Goal: Information Seeking & Learning: Learn about a topic

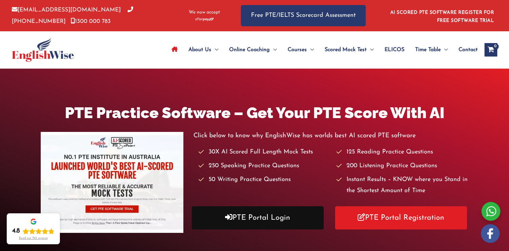
click at [268, 217] on link "PTE Portal Login" at bounding box center [258, 217] width 132 height 23
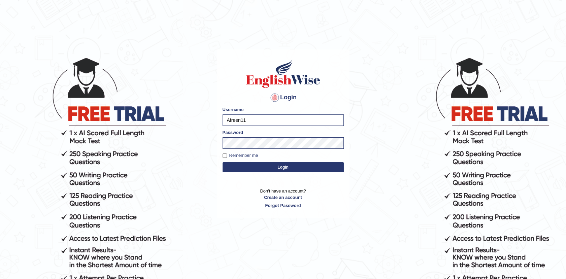
click at [275, 166] on button "Login" at bounding box center [283, 167] width 121 height 10
type input "Afreen11"
click at [285, 163] on button "Login" at bounding box center [283, 167] width 121 height 10
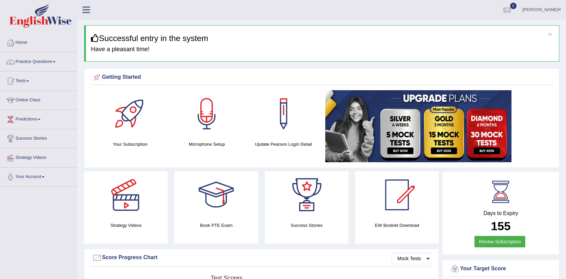
drag, startPoint x: 0, startPoint y: 0, endPoint x: 401, endPoint y: 51, distance: 404.5
click at [401, 51] on h4 "Have a pleasant time!" at bounding box center [322, 49] width 463 height 7
click at [45, 59] on link "Practice Questions" at bounding box center [38, 61] width 77 height 17
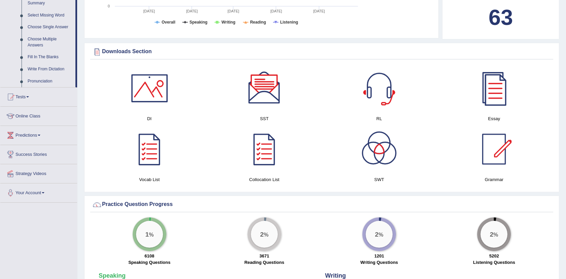
scroll to position [339, 0]
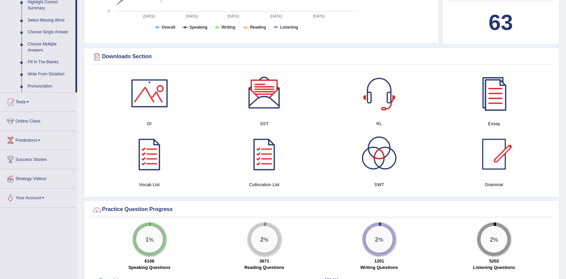
click at [565, 4] on div "× Successful entry in the system Have a pleasant time! Please login from Deskto…" at bounding box center [321, 232] width 489 height 1143
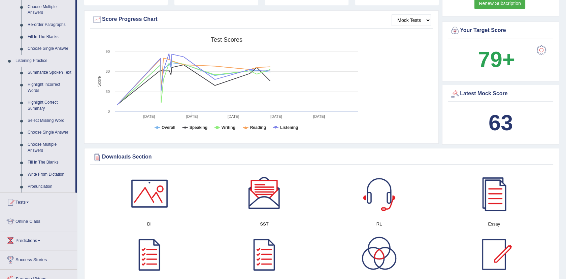
scroll to position [234, 0]
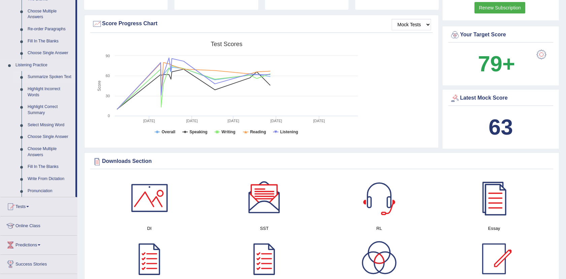
click at [45, 76] on link "Summarize Spoken Text" at bounding box center [50, 77] width 51 height 12
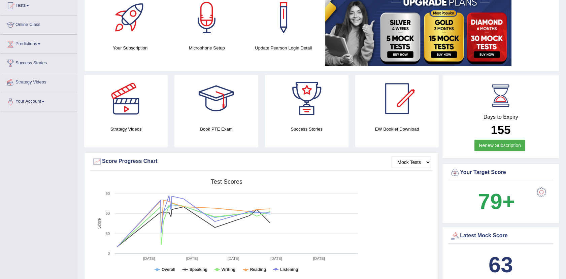
scroll to position [162, 0]
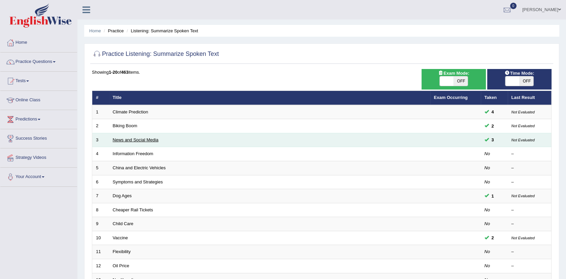
click at [138, 141] on link "News and Social Media" at bounding box center [136, 139] width 46 height 5
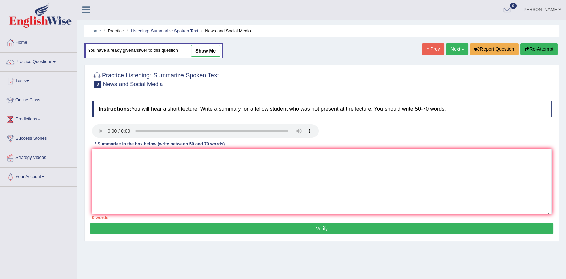
click at [209, 48] on link "show me" at bounding box center [205, 50] width 29 height 11
type textarea "The speaker provided an overview of news and social media. To begin with, they …"
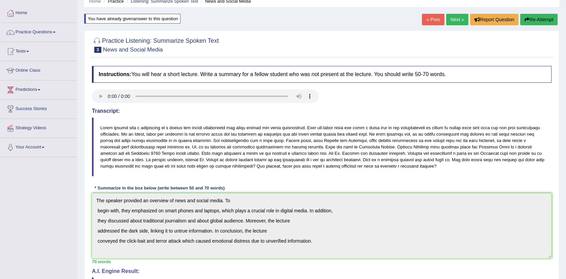
scroll to position [29, 0]
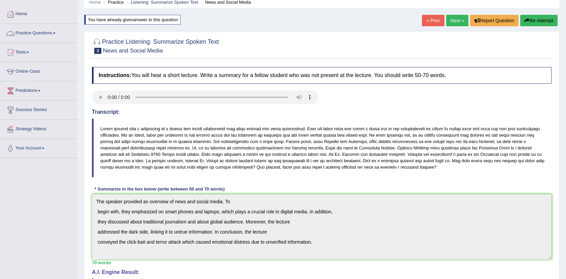
click at [48, 35] on link "Practice Questions" at bounding box center [38, 32] width 77 height 17
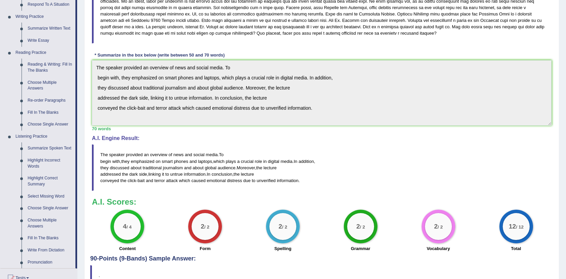
scroll to position [176, 0]
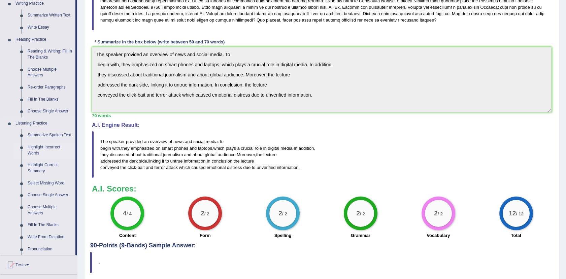
click at [46, 146] on link "Highlight Incorrect Words" at bounding box center [50, 150] width 51 height 18
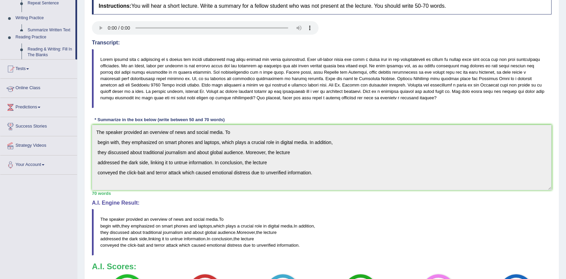
scroll to position [110, 0]
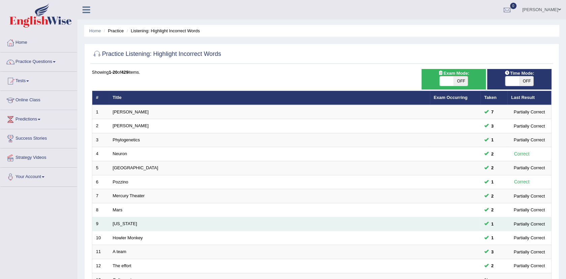
click at [124, 226] on td "[US_STATE]" at bounding box center [269, 224] width 321 height 14
click at [117, 224] on link "[US_STATE]" at bounding box center [125, 223] width 24 height 5
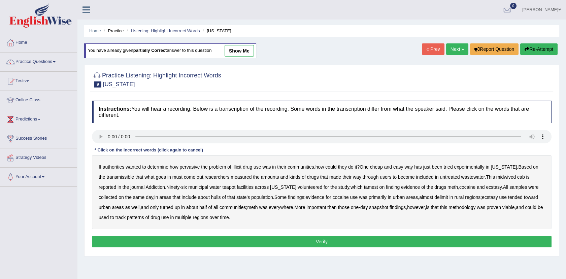
click at [504, 177] on b "midwived" at bounding box center [506, 176] width 20 height 5
click at [364, 187] on b "tamest" at bounding box center [371, 187] width 14 height 5
click at [211, 197] on b "hulls" at bounding box center [216, 197] width 10 height 5
click at [434, 198] on b "delimit" at bounding box center [440, 197] width 13 height 5
click at [291, 241] on button "Verify" at bounding box center [322, 241] width 460 height 11
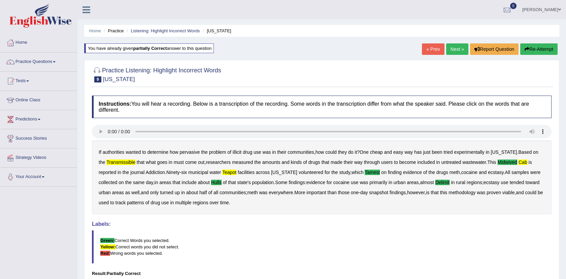
drag, startPoint x: 234, startPoint y: 168, endPoint x: 227, endPoint y: 173, distance: 8.6
click at [227, 173] on div "If authorities wanted to determine how pervasive the problem of illicit drug us…" at bounding box center [322, 177] width 460 height 74
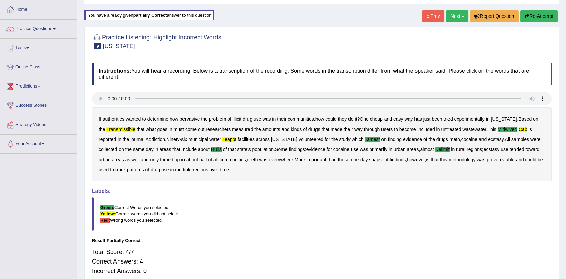
scroll to position [74, 0]
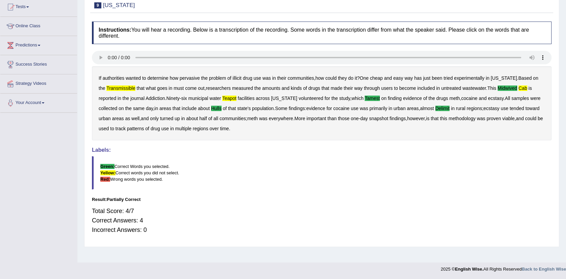
click at [229, 130] on b "time" at bounding box center [224, 128] width 9 height 5
click at [142, 211] on div "Total Score: 4/7 Correct Answers: 4 Incorrect Answers: 0" at bounding box center [322, 220] width 460 height 35
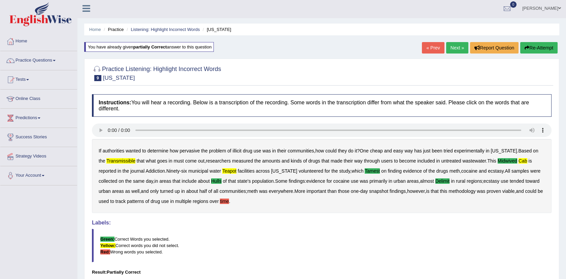
scroll to position [0, 0]
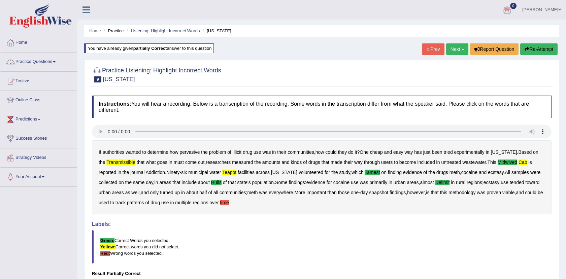
click at [51, 62] on link "Practice Questions" at bounding box center [38, 61] width 77 height 17
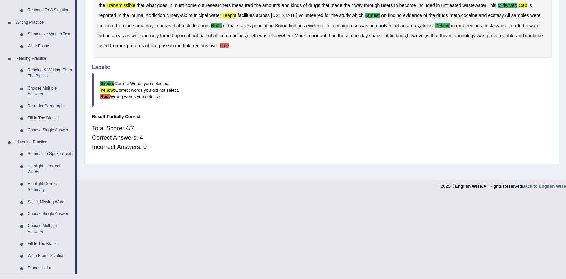
scroll to position [159, 0]
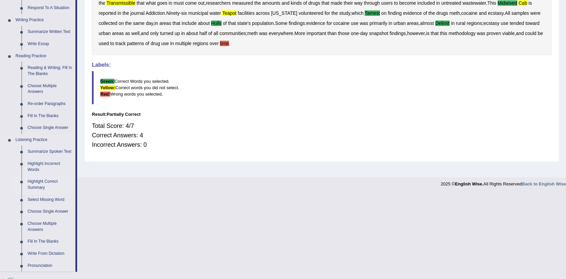
click at [38, 181] on link "Highlight Correct Summary" at bounding box center [50, 185] width 51 height 18
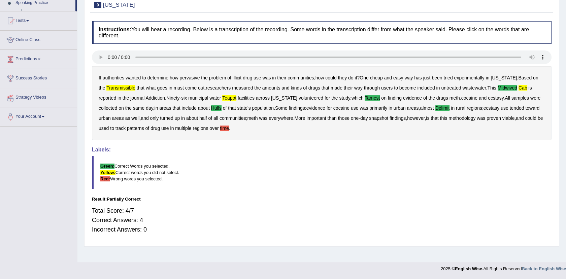
scroll to position [74, 0]
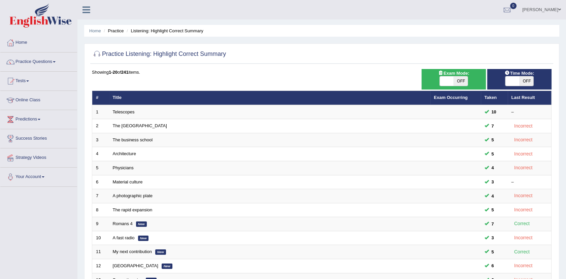
scroll to position [166, 0]
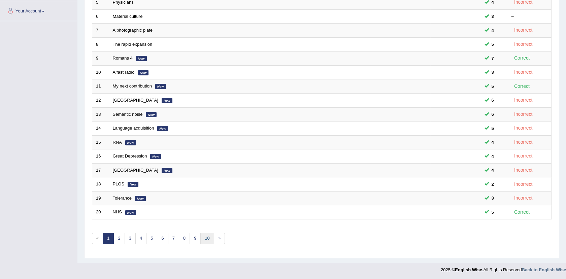
click at [207, 241] on link "10" at bounding box center [206, 238] width 13 height 11
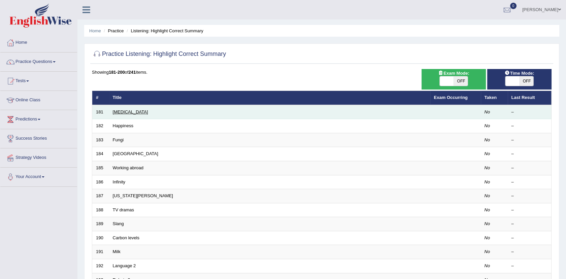
click at [119, 112] on link "Dengue" at bounding box center [130, 111] width 35 height 5
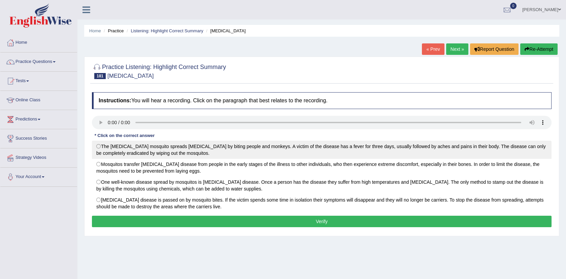
click at [172, 148] on label "The dengue mosquito spreads yellow fever by biting people and monkeys. A victim…" at bounding box center [322, 150] width 460 height 18
radio input "true"
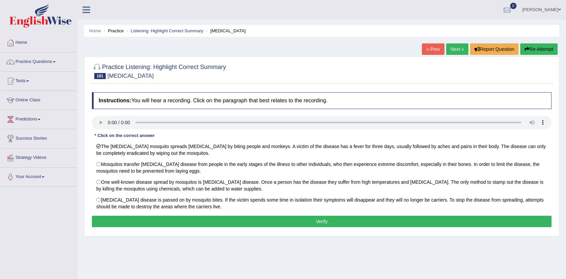
click at [190, 223] on button "Verify" at bounding box center [322, 221] width 460 height 11
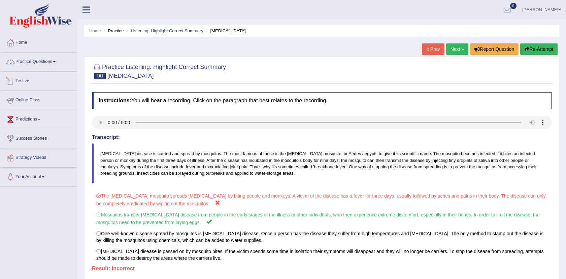
click at [52, 63] on link "Practice Questions" at bounding box center [38, 61] width 77 height 17
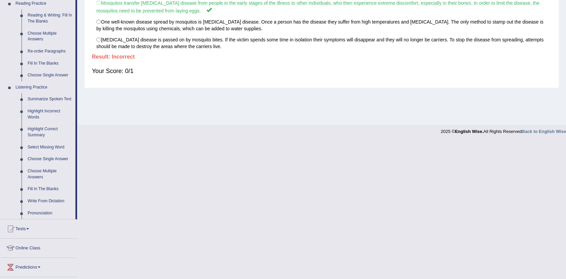
scroll to position [214, 0]
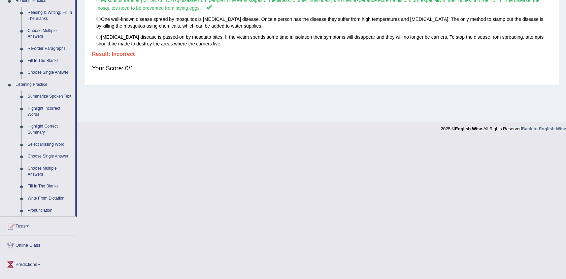
click at [34, 143] on link "Select Missing Word" at bounding box center [50, 145] width 51 height 12
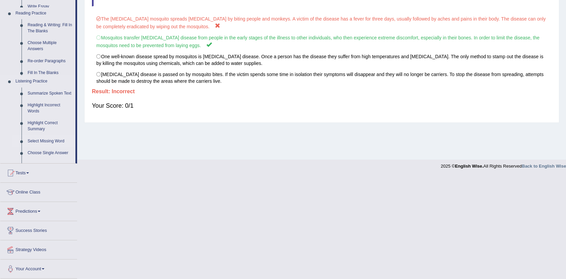
scroll to position [74, 0]
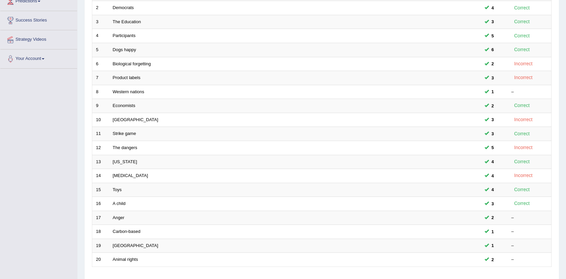
scroll to position [166, 0]
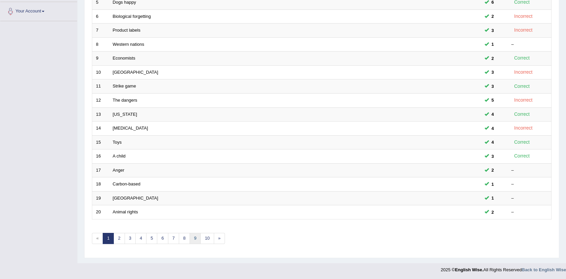
click at [190, 237] on link "9" at bounding box center [195, 238] width 11 height 11
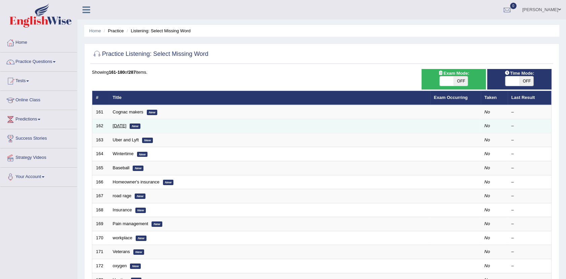
click at [120, 123] on link "[DATE]" at bounding box center [120, 125] width 14 height 5
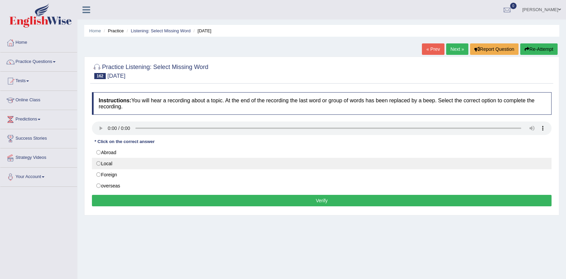
click at [111, 163] on label "Local" at bounding box center [322, 163] width 460 height 11
radio input "true"
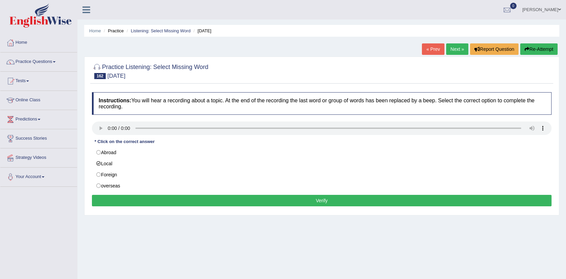
click at [144, 203] on button "Verify" at bounding box center [322, 200] width 460 height 11
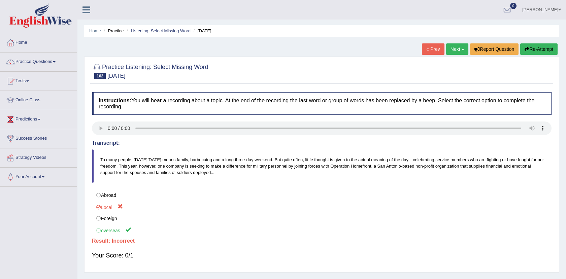
click at [456, 48] on link "Next »" at bounding box center [457, 48] width 22 height 11
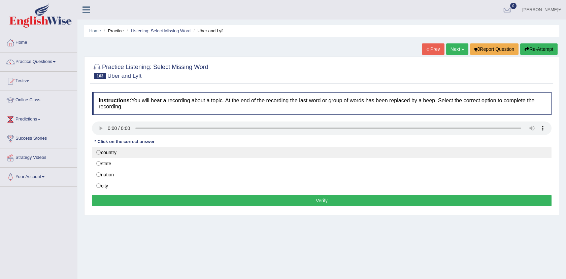
click at [120, 153] on label "country" at bounding box center [322, 152] width 460 height 11
radio input "true"
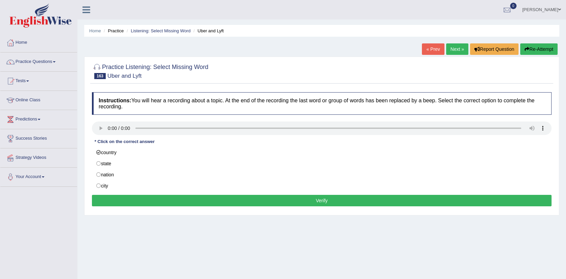
click at [156, 202] on button "Verify" at bounding box center [322, 200] width 460 height 11
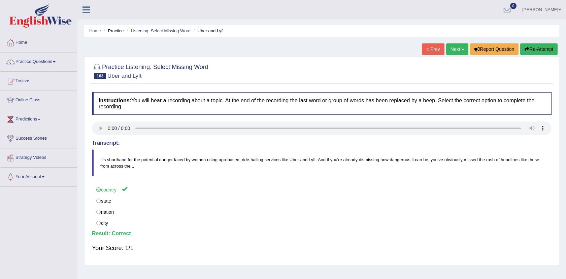
click at [46, 60] on link "Practice Questions" at bounding box center [38, 61] width 77 height 17
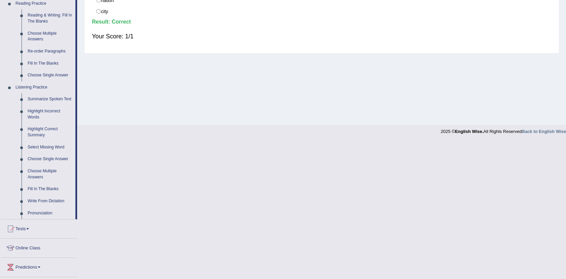
scroll to position [223, 0]
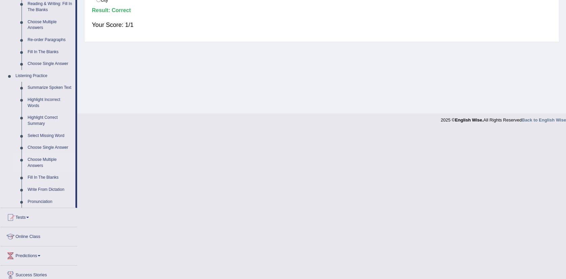
click at [35, 158] on link "Choose Multiple Answers" at bounding box center [50, 163] width 51 height 18
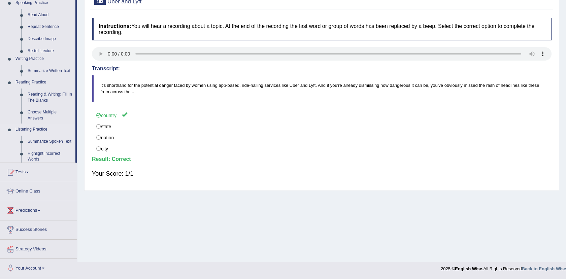
scroll to position [74, 0]
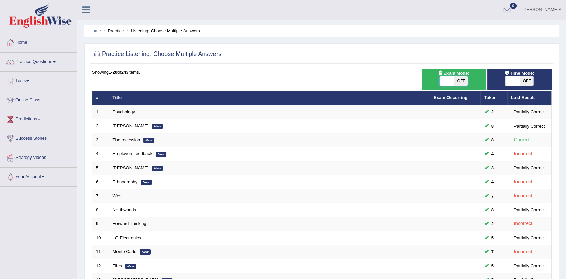
click at [453, 79] on span at bounding box center [447, 80] width 14 height 9
checkbox input "true"
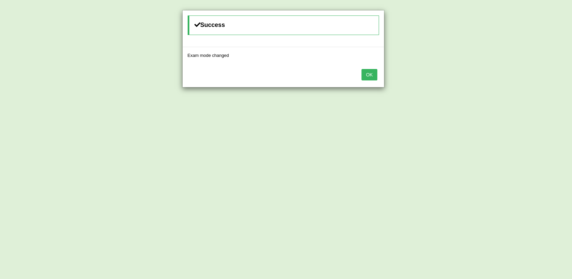
click at [369, 68] on div "OK" at bounding box center [283, 76] width 201 height 24
click at [370, 72] on button "OK" at bounding box center [368, 74] width 15 height 11
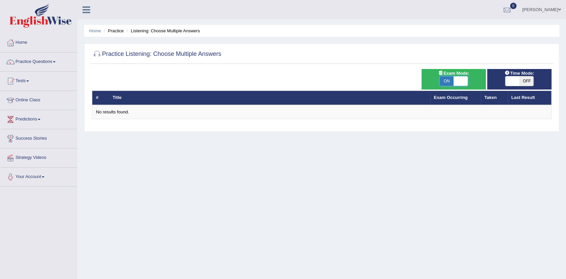
click at [461, 80] on span at bounding box center [461, 80] width 14 height 9
checkbox input "false"
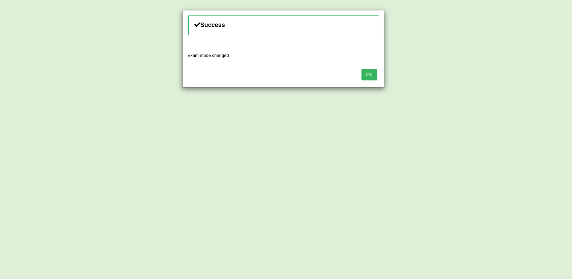
click at [374, 73] on button "OK" at bounding box center [368, 74] width 15 height 11
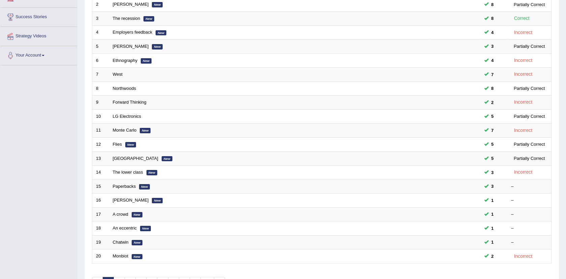
scroll to position [166, 0]
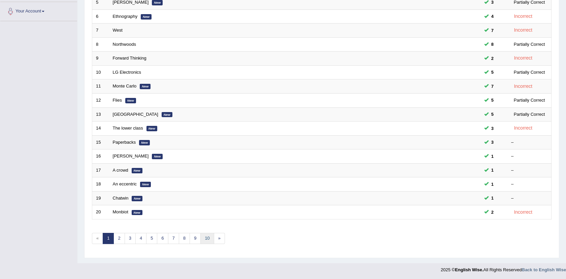
click at [203, 235] on link "10" at bounding box center [206, 238] width 13 height 11
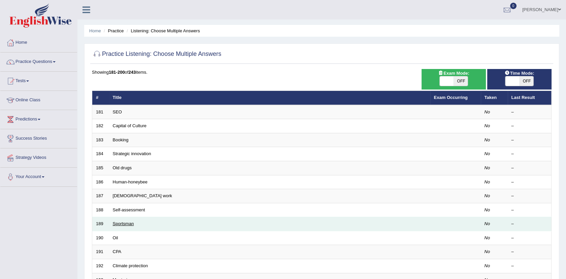
click at [128, 221] on link "Sportsman" at bounding box center [123, 223] width 21 height 5
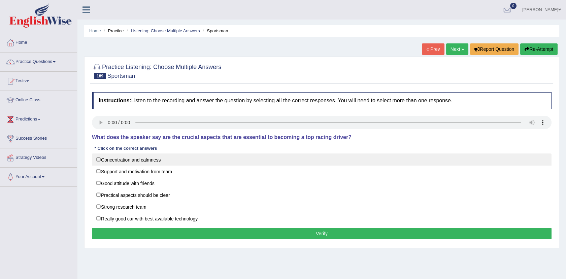
click at [159, 157] on label "Concentration and calmness" at bounding box center [322, 160] width 460 height 12
checkbox input "true"
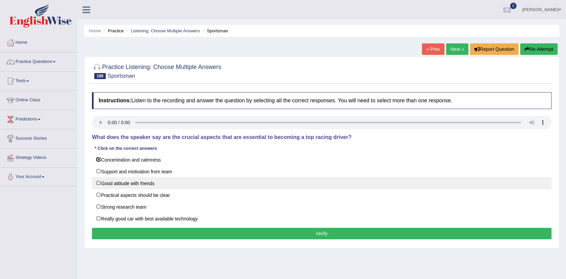
click at [133, 186] on label "Good attitude with friends" at bounding box center [322, 183] width 460 height 12
checkbox input "true"
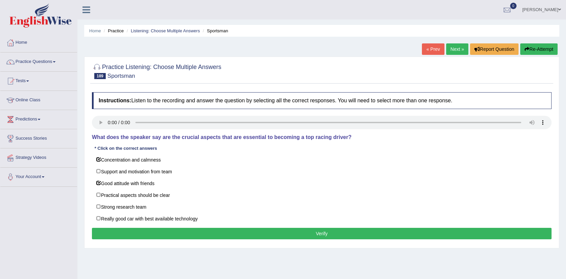
click at [207, 228] on button "Verify" at bounding box center [322, 233] width 460 height 11
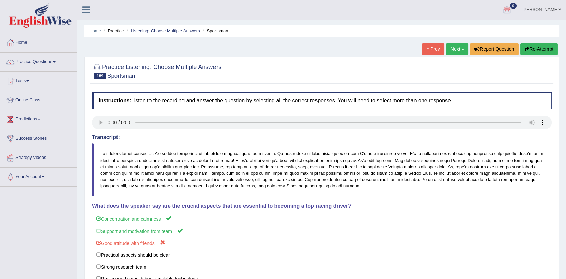
click at [453, 46] on link "Next »" at bounding box center [457, 48] width 22 height 11
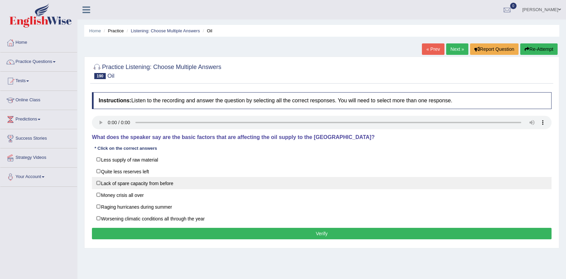
click at [151, 181] on label "Lack of spare capacity from before" at bounding box center [322, 183] width 460 height 12
checkbox input "true"
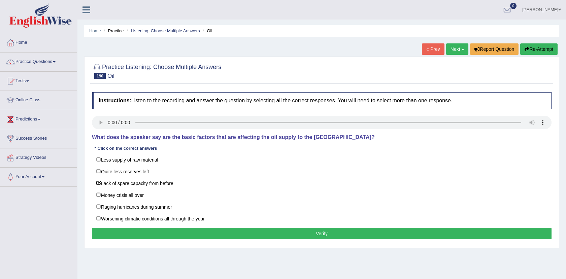
click at [218, 236] on button "Verify" at bounding box center [322, 233] width 460 height 11
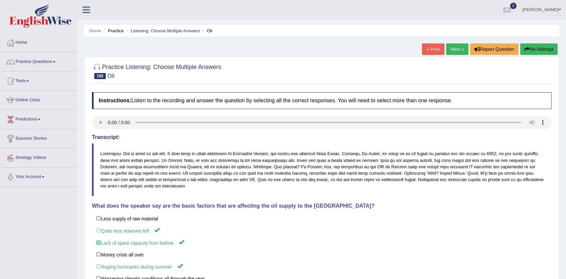
click at [449, 53] on link "Next »" at bounding box center [457, 48] width 22 height 11
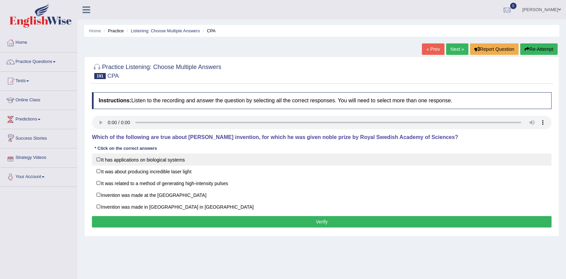
click at [106, 159] on label "It has applications on biological systems" at bounding box center [322, 160] width 460 height 12
checkbox input "true"
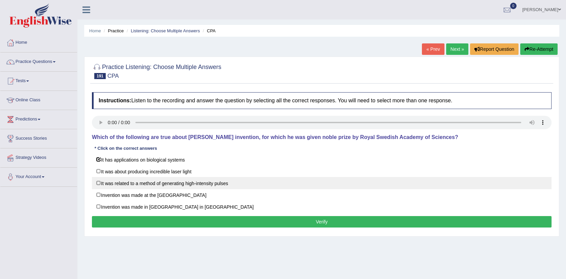
click at [106, 184] on label "It was related to a method of generating high-intensity pulses" at bounding box center [322, 183] width 460 height 12
checkbox input "true"
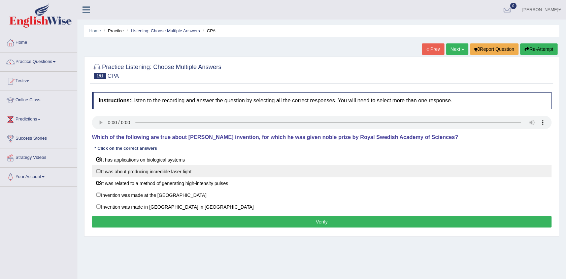
click at [114, 172] on label "It was about producing incredible laser light" at bounding box center [322, 171] width 460 height 12
checkbox input "true"
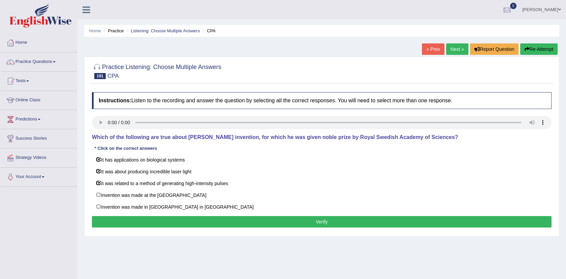
click at [207, 219] on button "Verify" at bounding box center [322, 221] width 460 height 11
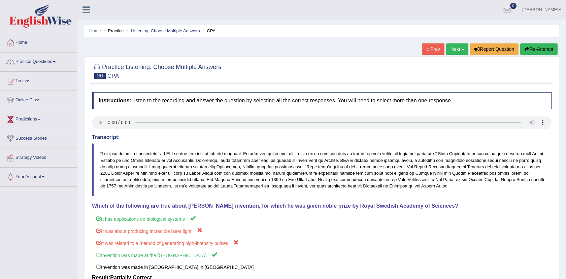
click at [450, 44] on link "Next »" at bounding box center [457, 48] width 22 height 11
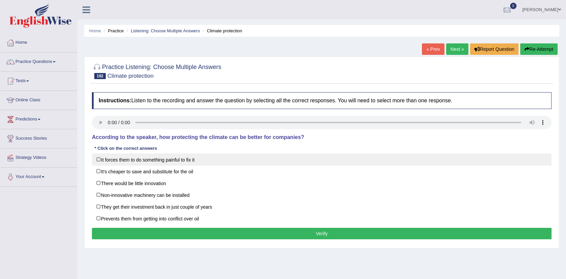
click at [194, 163] on label "It forces them to do something painful to fix it" at bounding box center [322, 160] width 460 height 12
checkbox input "true"
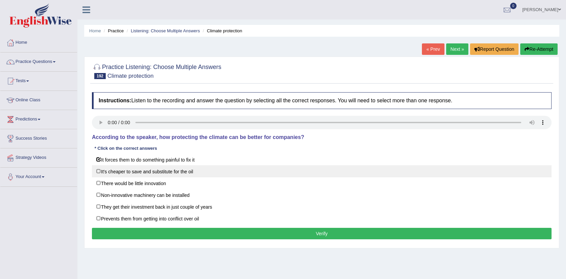
click at [186, 171] on label "It's cheaper to save and substitute for the oil" at bounding box center [322, 171] width 460 height 12
checkbox input "true"
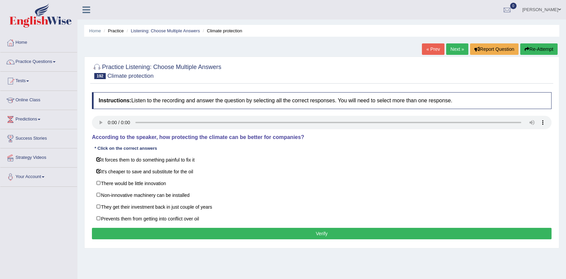
click at [322, 231] on button "Verify" at bounding box center [322, 233] width 460 height 11
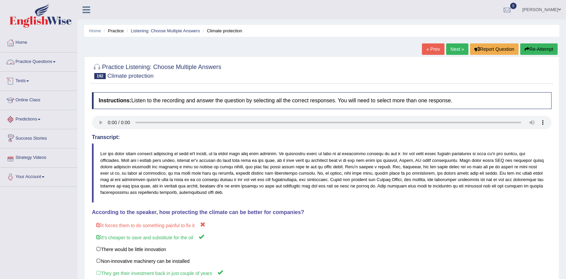
click at [46, 59] on link "Practice Questions" at bounding box center [38, 61] width 77 height 17
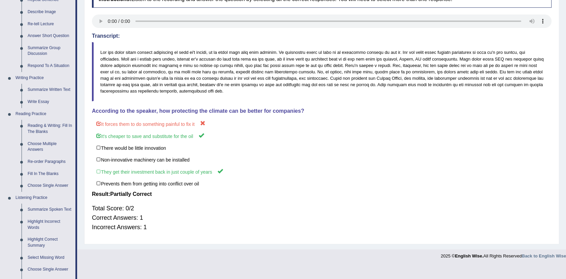
scroll to position [175, 0]
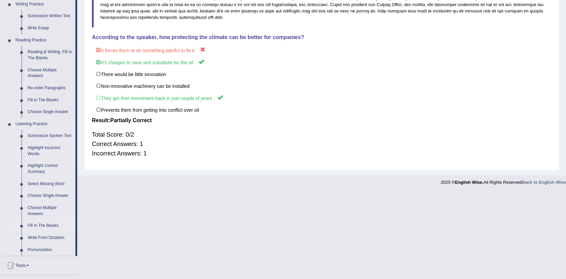
click at [54, 225] on link "Fill In The Blanks" at bounding box center [50, 226] width 51 height 12
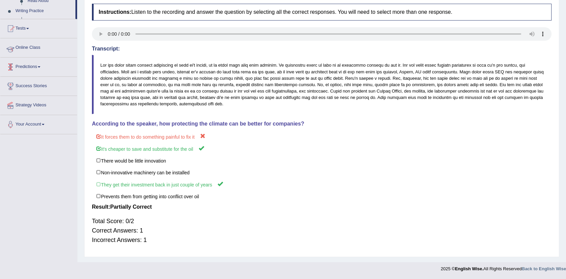
scroll to position [90, 0]
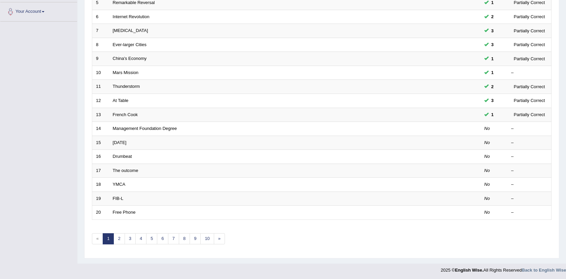
scroll to position [166, 0]
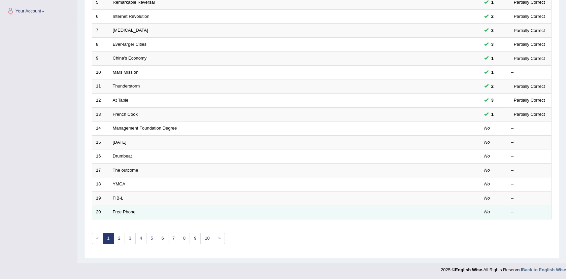
click at [113, 211] on link "Free Phone" at bounding box center [124, 211] width 23 height 5
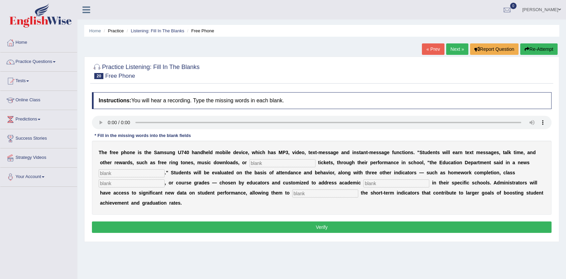
click at [250, 163] on input "text" at bounding box center [283, 163] width 66 height 8
type input "m"
click at [250, 163] on input "text" at bounding box center [283, 163] width 66 height 8
type input "event"
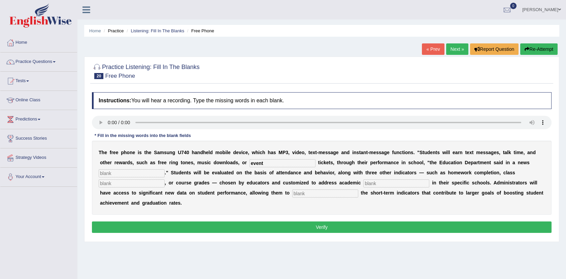
click at [165, 169] on input "text" at bounding box center [132, 173] width 66 height 8
type input "stud"
click at [165, 179] on input "text" at bounding box center [132, 183] width 66 height 8
type input "partptn"
click at [363, 184] on input "text" at bounding box center [396, 183] width 66 height 8
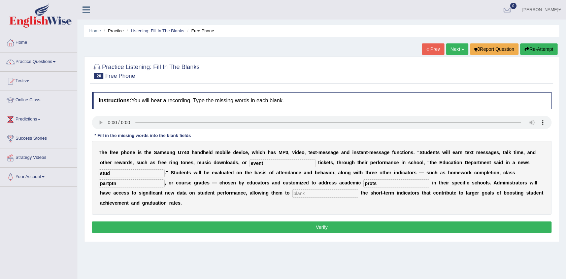
type input "prots"
click at [292, 194] on input "text" at bounding box center [325, 194] width 66 height 8
type input "track"
click at [363, 181] on input "prots" at bounding box center [396, 183] width 66 height 8
type input "priorities"
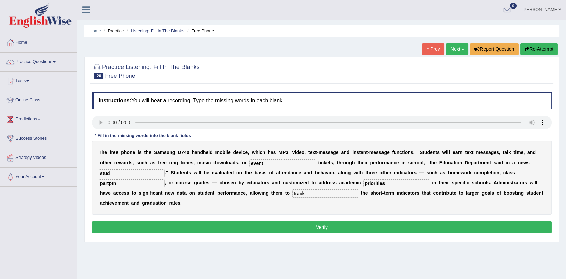
click at [165, 179] on input "partptn" at bounding box center [132, 183] width 66 height 8
type input "participation"
click at [165, 169] on input "stud" at bounding box center [132, 173] width 66 height 8
type input "s"
type input "release"
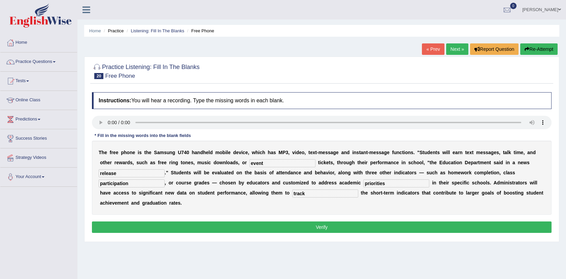
click at [328, 222] on button "Verify" at bounding box center [322, 227] width 460 height 11
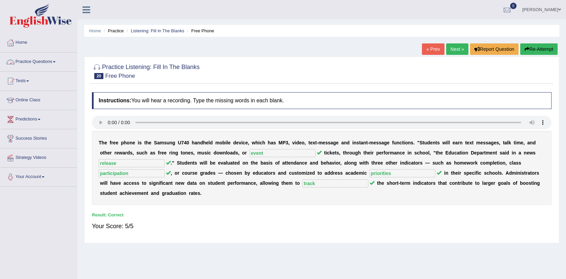
click at [43, 63] on link "Practice Questions" at bounding box center [38, 61] width 77 height 17
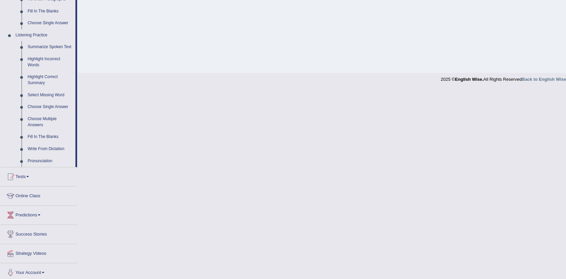
scroll to position [266, 0]
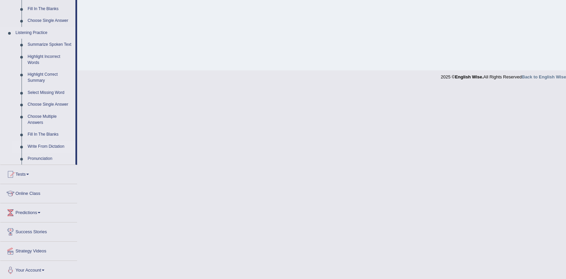
click at [51, 147] on link "Write From Dictation" at bounding box center [50, 147] width 51 height 12
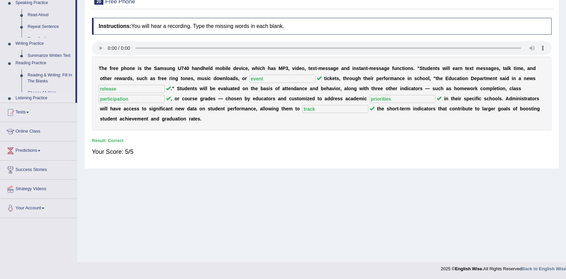
scroll to position [74, 0]
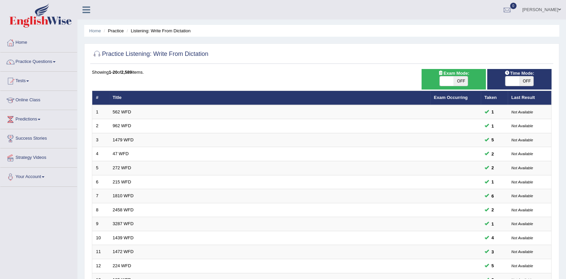
scroll to position [166, 0]
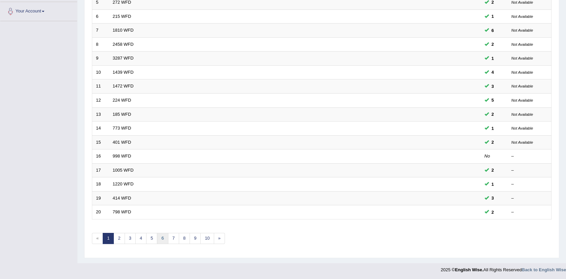
click at [160, 235] on link "6" at bounding box center [162, 238] width 11 height 11
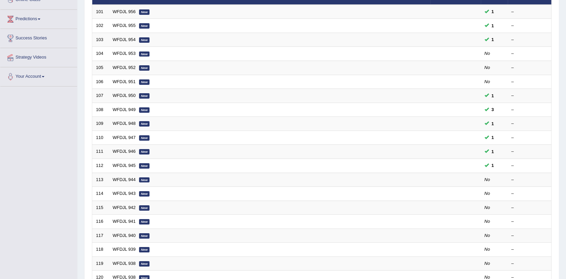
scroll to position [166, 0]
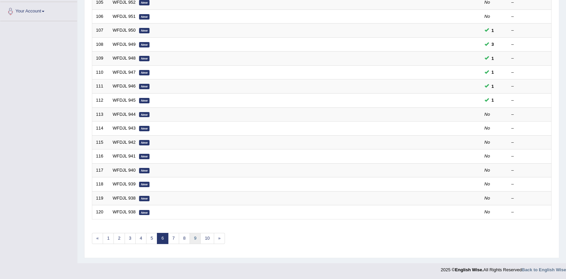
click at [194, 233] on link "9" at bounding box center [195, 238] width 11 height 11
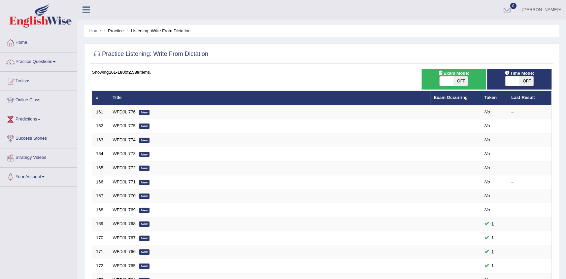
scroll to position [166, 0]
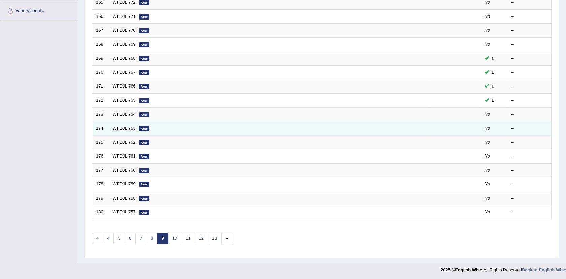
click at [126, 127] on link "WFDJL 763" at bounding box center [124, 128] width 23 height 5
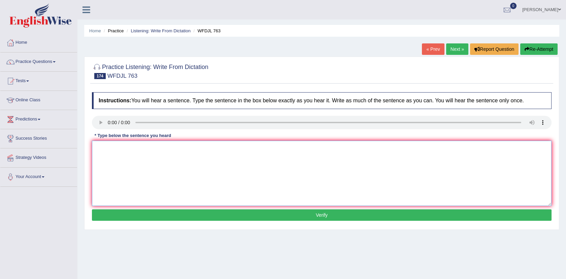
click at [101, 152] on textarea at bounding box center [322, 173] width 460 height 65
click at [544, 47] on button "Re-Attempt" at bounding box center [538, 48] width 37 height 11
click at [109, 153] on textarea at bounding box center [322, 173] width 460 height 65
click at [98, 160] on textarea "ttpitcaofi Third test of advestising to check afficacy of factual information." at bounding box center [322, 173] width 460 height 65
click at [96, 158] on textarea "ttpitcaofi Third test of advestising to check afficacy of factual information." at bounding box center [322, 173] width 460 height 65
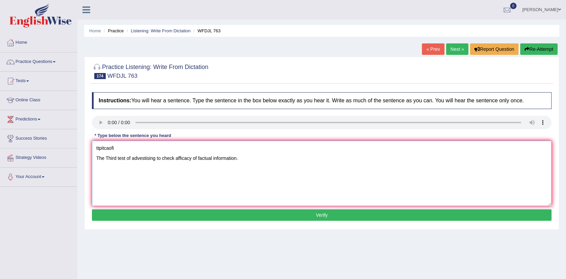
click at [126, 147] on textarea "ttpitcaofi The Third test of advestising to check afficacy of factual informati…" at bounding box center [322, 173] width 460 height 65
drag, startPoint x: 132, startPoint y: 151, endPoint x: 90, endPoint y: 150, distance: 42.4
click at [90, 150] on div "Instructions: You will hear a sentence. Type the sentence in the box below exac…" at bounding box center [321, 157] width 463 height 137
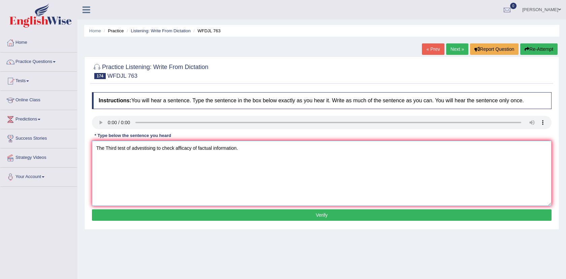
type textarea "The Third test of advestising to check afficacy of factual information."
click at [261, 212] on button "Verify" at bounding box center [322, 214] width 460 height 11
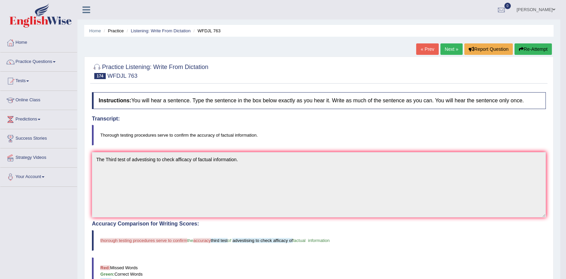
click at [453, 44] on link "Next »" at bounding box center [451, 48] width 22 height 11
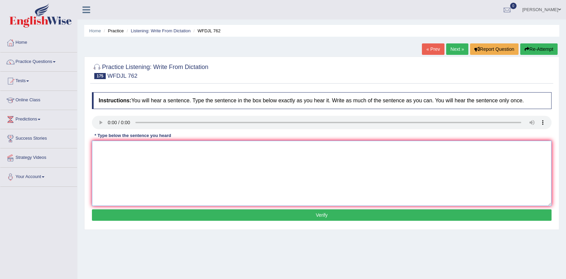
click at [113, 152] on textarea at bounding box center [322, 173] width 460 height 65
drag, startPoint x: 140, startPoint y: 150, endPoint x: 94, endPoint y: 147, distance: 45.8
click at [94, 147] on textarea "lt sub wil li to s con Late submission will likely to" at bounding box center [322, 173] width 460 height 65
click at [160, 157] on textarea "Late submission will likely to" at bounding box center [322, 173] width 460 height 65
click at [173, 160] on textarea "Late submission will likely to seem cto have conirmation" at bounding box center [322, 173] width 460 height 65
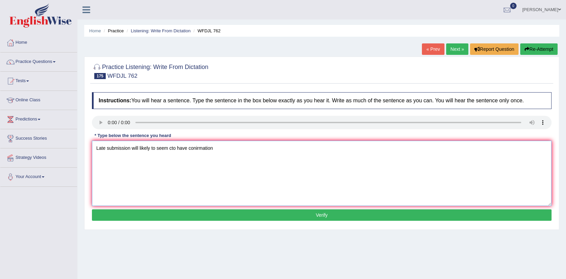
click at [172, 158] on textarea "Late submission will likely to seem cto have conirmation" at bounding box center [322, 173] width 460 height 65
click at [219, 160] on textarea "Late submission will likely to seem to have conirmation" at bounding box center [322, 173] width 460 height 65
click at [197, 160] on textarea "Late submission will likely to seem to have conirmation." at bounding box center [322, 173] width 460 height 65
click at [145, 168] on textarea "Late submission will likely to seem to have confirmation." at bounding box center [322, 173] width 460 height 65
click at [158, 159] on textarea "Late submission will likely to seem to have confirmation." at bounding box center [322, 173] width 460 height 65
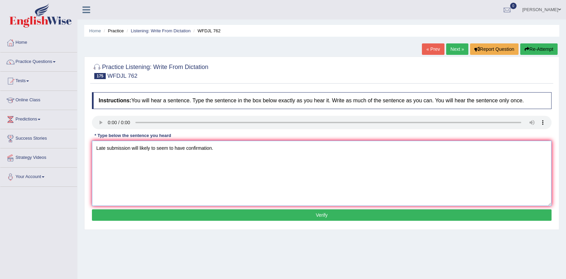
click at [156, 158] on textarea "Late submission will likely to seem to have confirmation." at bounding box center [322, 173] width 460 height 65
type textarea "Late submission will likely to seem to have confirmation."
click at [273, 220] on button "Verify" at bounding box center [322, 214] width 460 height 11
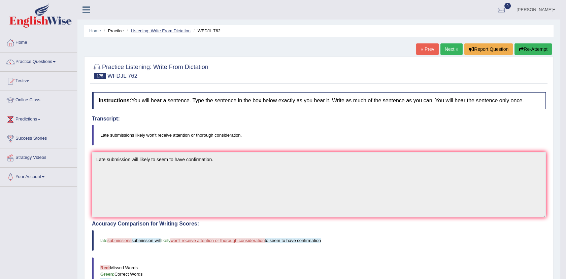
click at [148, 32] on link "Listening: Write From Dictation" at bounding box center [161, 30] width 60 height 5
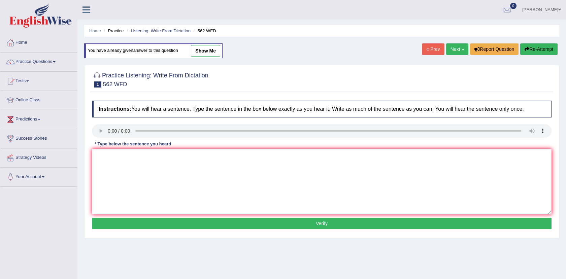
click at [110, 157] on textarea at bounding box center [322, 181] width 460 height 65
type textarea "t"
click at [204, 49] on link "show me" at bounding box center [205, 50] width 29 height 11
type textarea "The Gap between the rich and the poor has not been decreased."
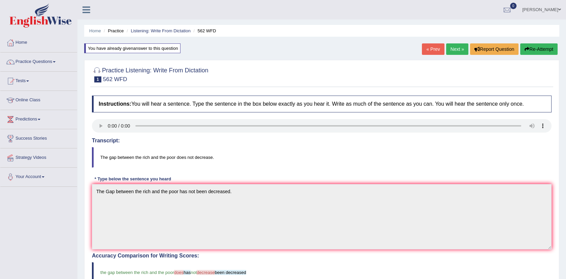
click at [544, 10] on link "Dr.Afreen Mujeeb" at bounding box center [541, 9] width 49 height 18
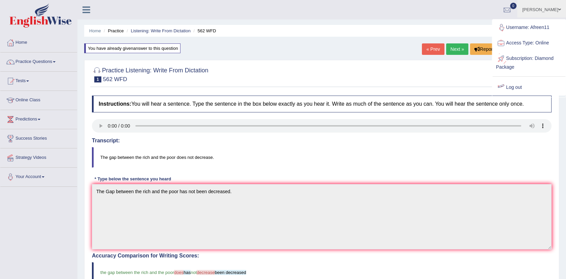
click at [513, 86] on link "Log out" at bounding box center [529, 87] width 73 height 15
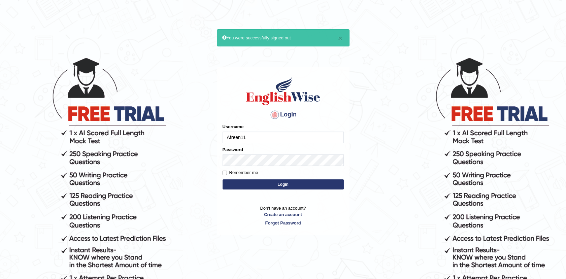
drag, startPoint x: 0, startPoint y: 0, endPoint x: 261, endPoint y: 135, distance: 293.4
click at [261, 135] on input "Afreen11" at bounding box center [283, 137] width 121 height 11
type input "A"
click at [261, 135] on input "T" at bounding box center [283, 137] width 121 height 11
type input "Tazrin"
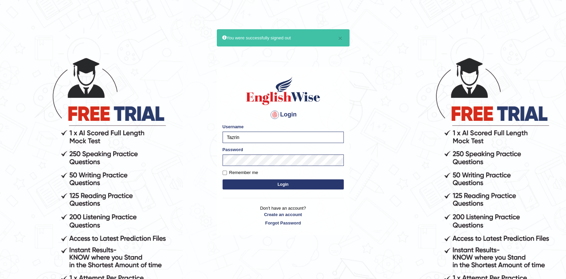
click at [277, 183] on button "Login" at bounding box center [283, 184] width 121 height 10
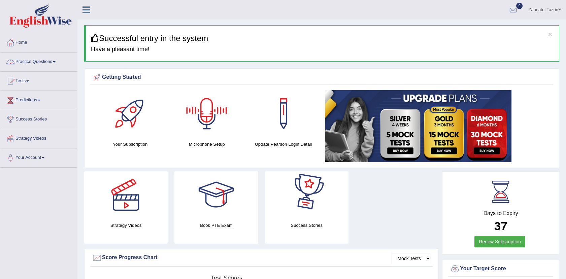
click at [30, 57] on link "Practice Questions" at bounding box center [38, 61] width 77 height 17
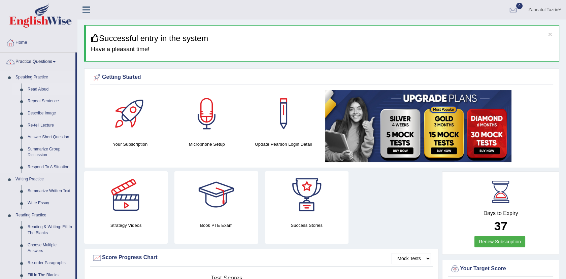
click at [33, 88] on link "Read Aloud" at bounding box center [50, 90] width 51 height 12
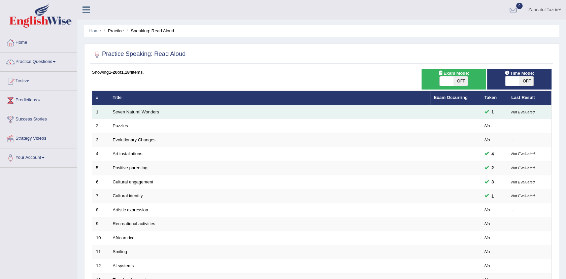
click at [140, 111] on link "Seven Natural Wonders" at bounding box center [136, 111] width 46 height 5
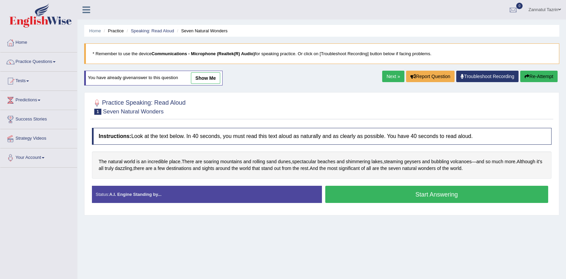
click at [386, 198] on button "Start Answering" at bounding box center [436, 194] width 223 height 17
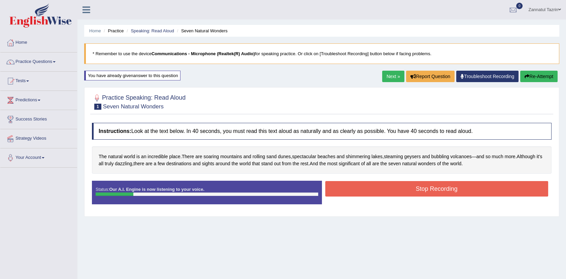
click at [412, 187] on button "Stop Recording" at bounding box center [436, 188] width 223 height 15
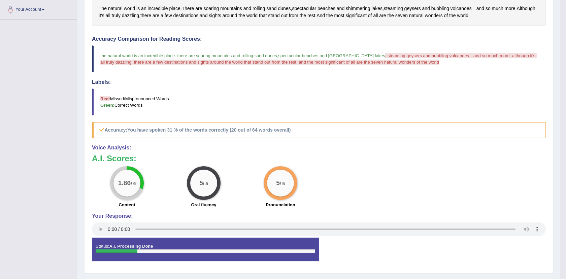
scroll to position [150, 0]
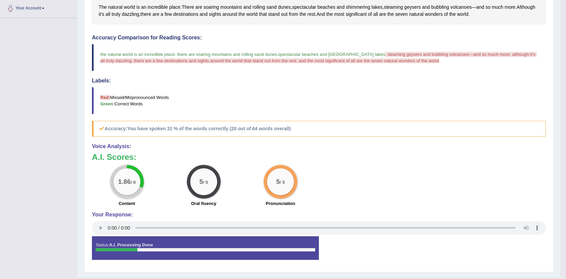
click at [355, 241] on div "Status: A.I. Processing Done Start Answering Stop Recording" at bounding box center [319, 251] width 454 height 30
